Goal: Task Accomplishment & Management: Use online tool/utility

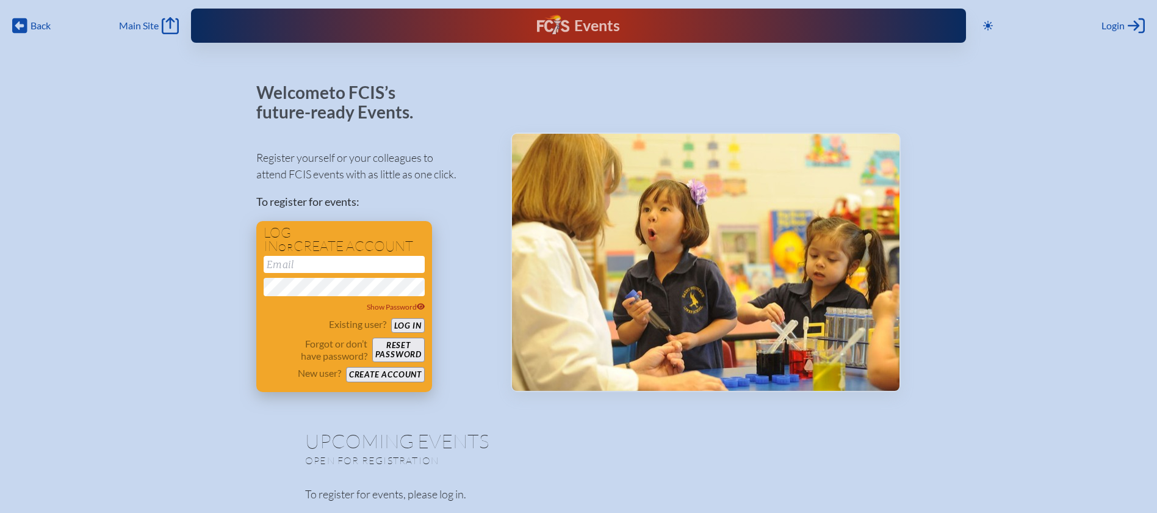
type input "[EMAIL_ADDRESS][DOMAIN_NAME]"
click at [417, 331] on button "Log in" at bounding box center [408, 325] width 34 height 15
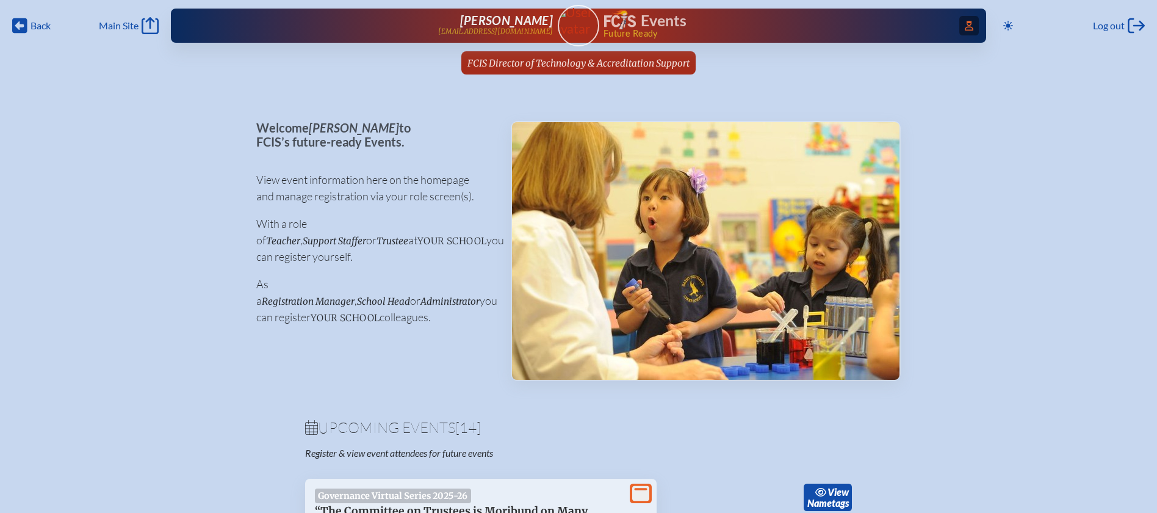
click at [965, 29] on icon at bounding box center [969, 26] width 9 height 10
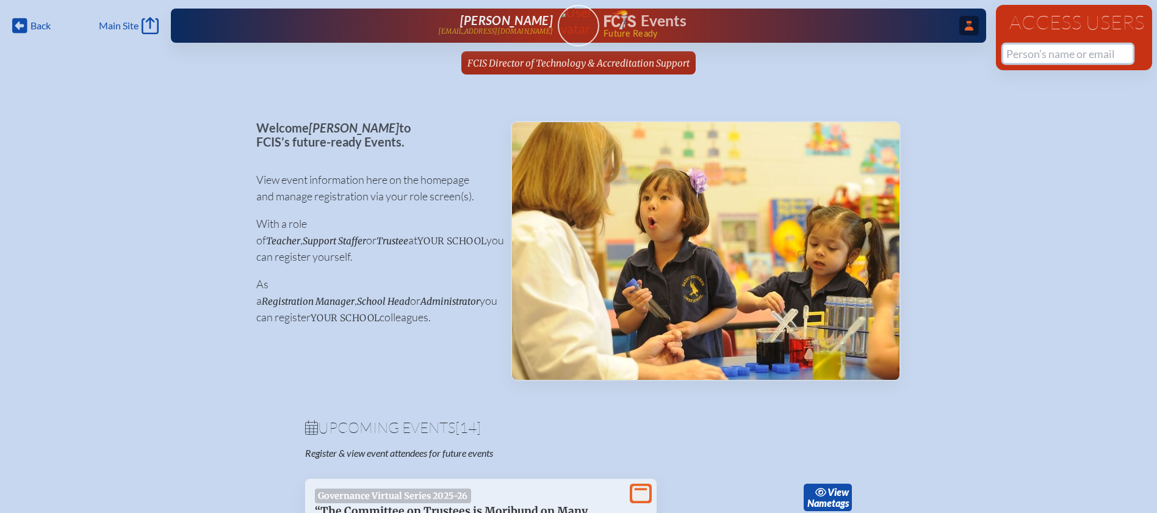
click at [1027, 51] on input "text" at bounding box center [1068, 54] width 129 height 18
type input "a"
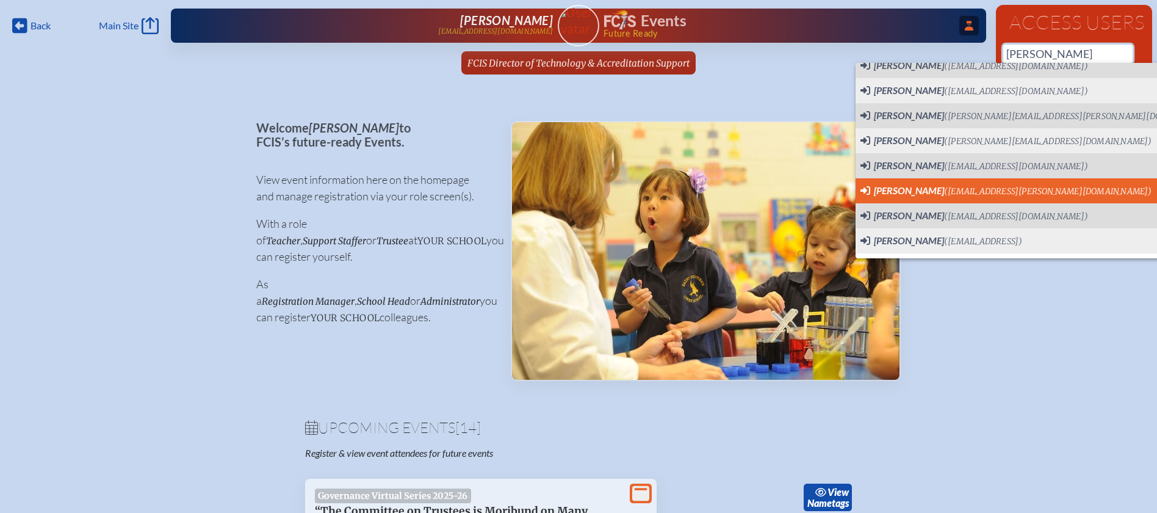
scroll to position [37, 0]
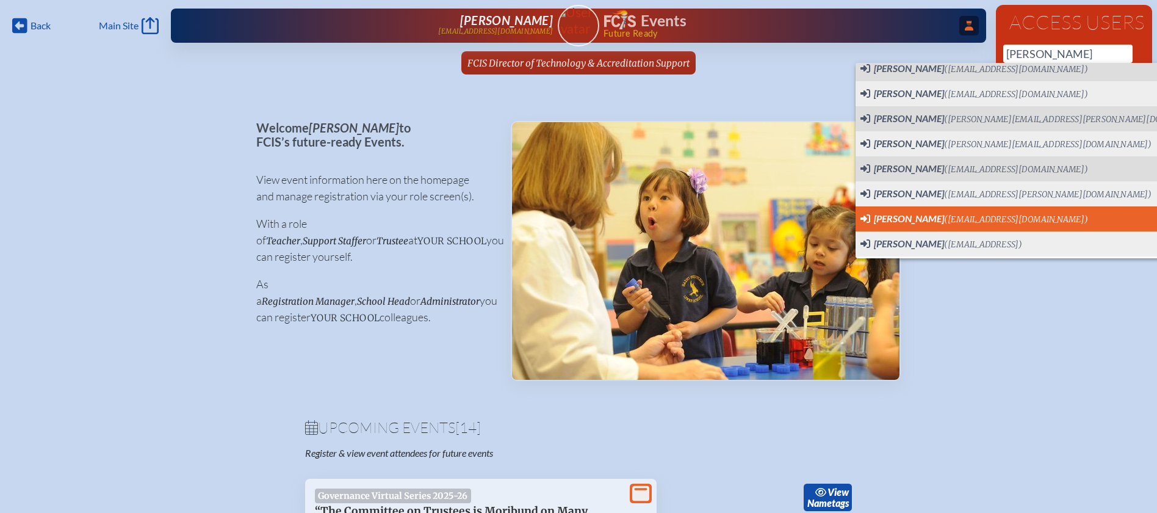
click at [1061, 224] on span "Ashley Barber (abarber@jcds.com) User Profile" at bounding box center [1051, 218] width 380 height 15
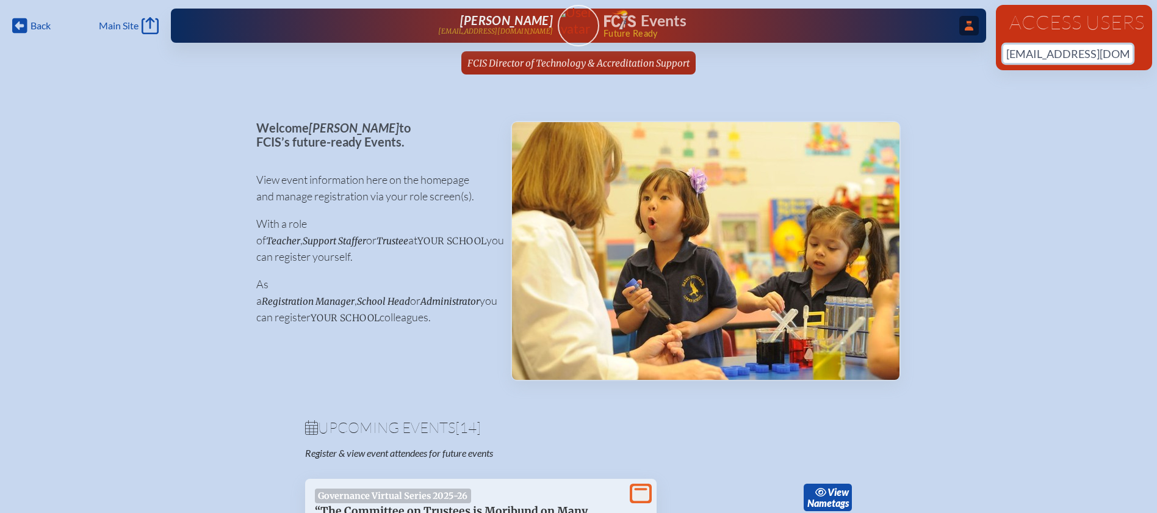
drag, startPoint x: 1118, startPoint y: 55, endPoint x: 1054, endPoint y: 55, distance: 63.5
click at [1054, 55] on input "[EMAIL_ADDRESS][DOMAIN_NAME]" at bounding box center [1068, 54] width 129 height 18
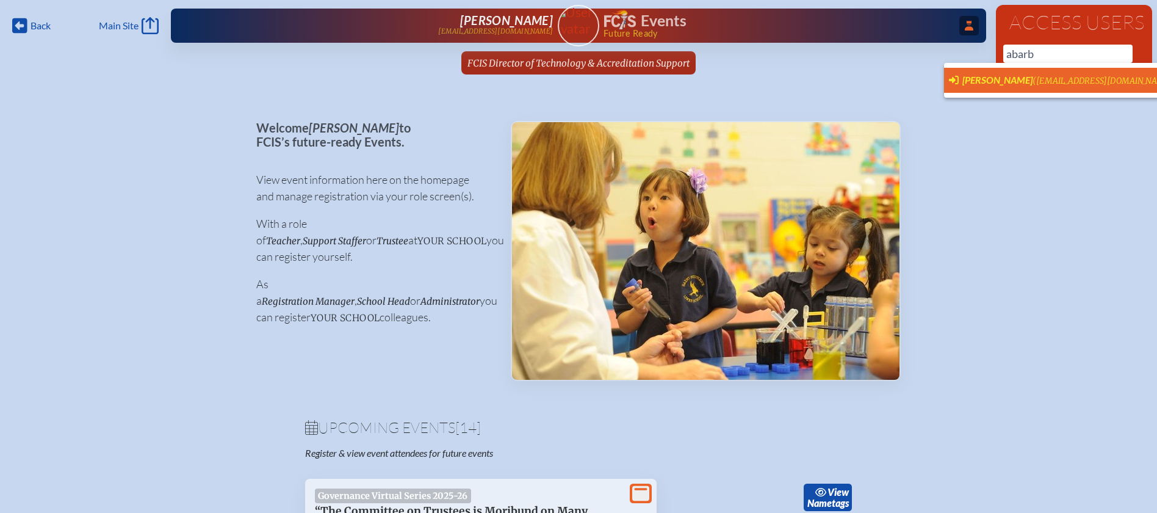
click at [1045, 76] on span "(abarber@jcds.com)" at bounding box center [1105, 81] width 144 height 10
type input "[EMAIL_ADDRESS][DOMAIN_NAME]"
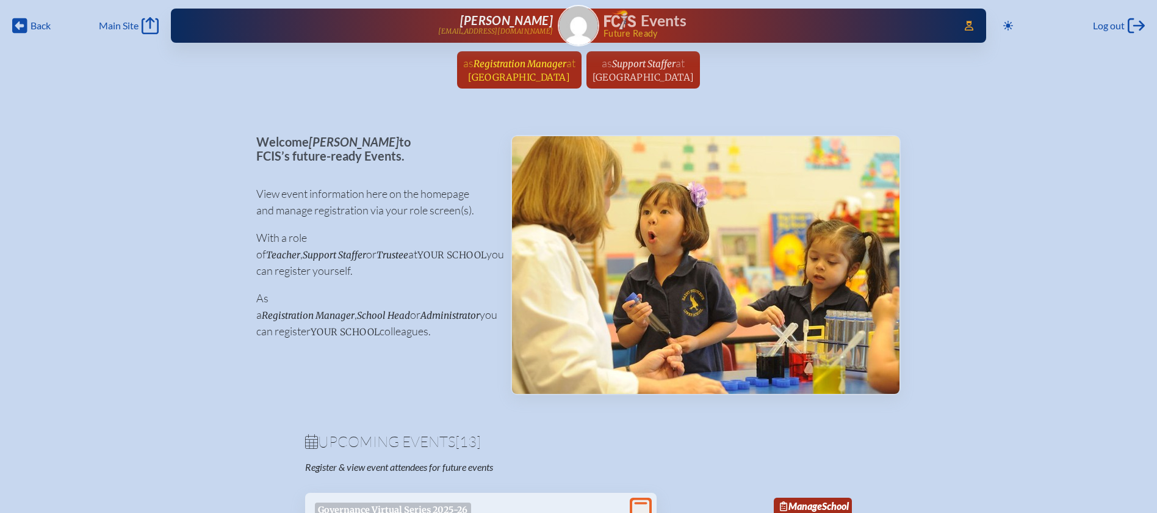
click at [493, 68] on span "Registration Manager" at bounding box center [520, 64] width 93 height 12
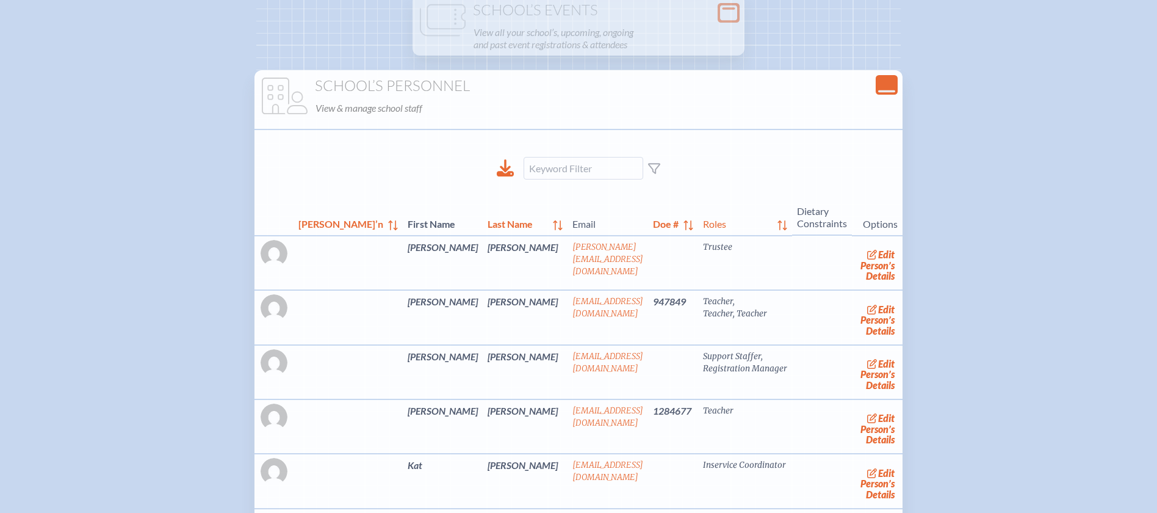
scroll to position [231, 0]
click at [859, 269] on link "edit Person’s Details" at bounding box center [877, 264] width 41 height 38
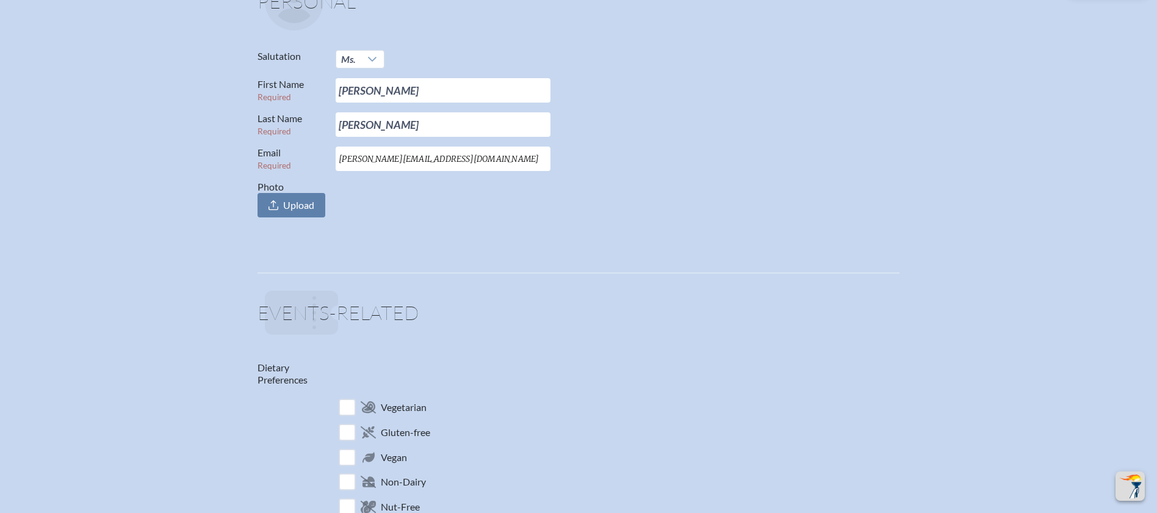
scroll to position [270, 0]
